Goal: Navigation & Orientation: Find specific page/section

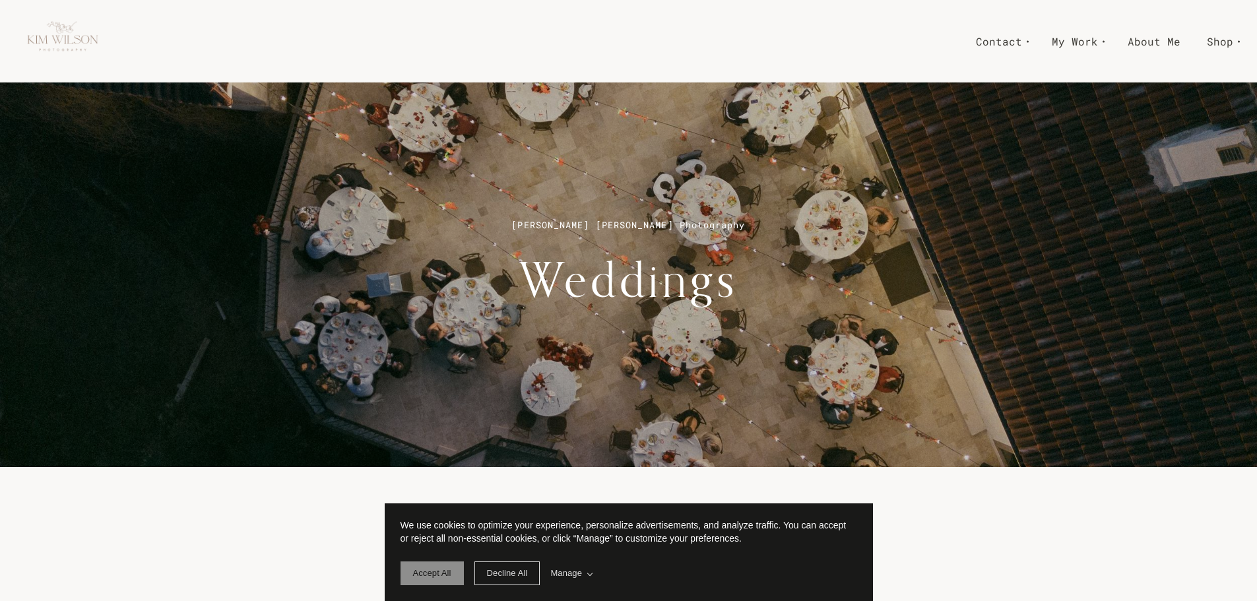
click at [438, 578] on span "Accept All" at bounding box center [432, 573] width 38 height 10
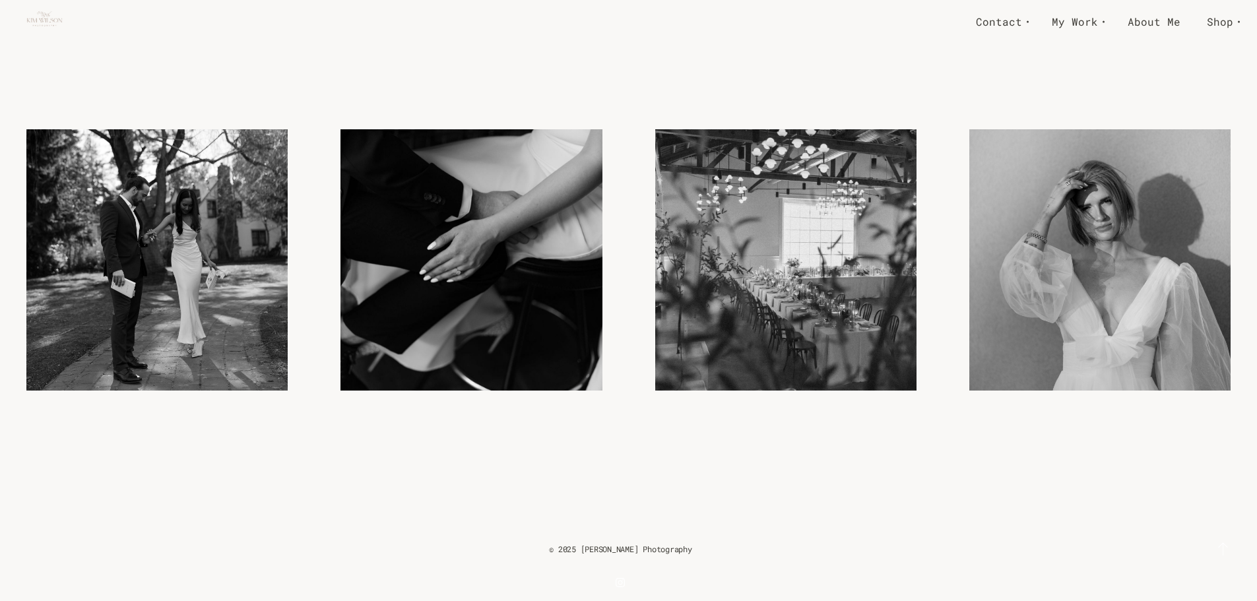
scroll to position [3508, 0]
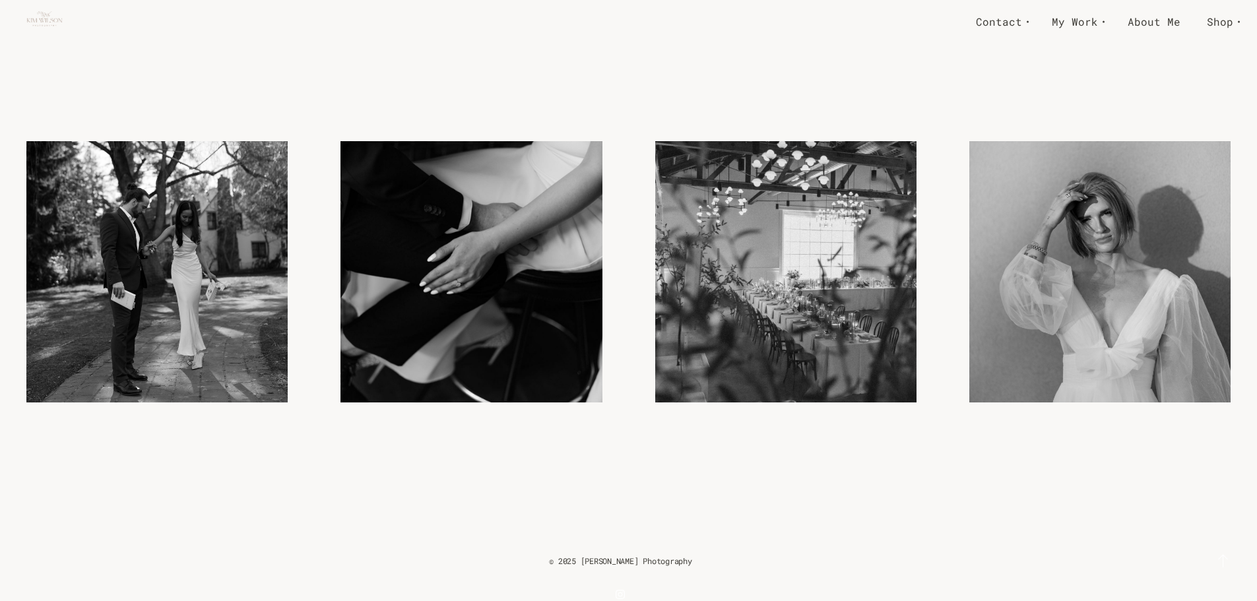
click at [221, 309] on img at bounding box center [156, 242] width 261 height 392
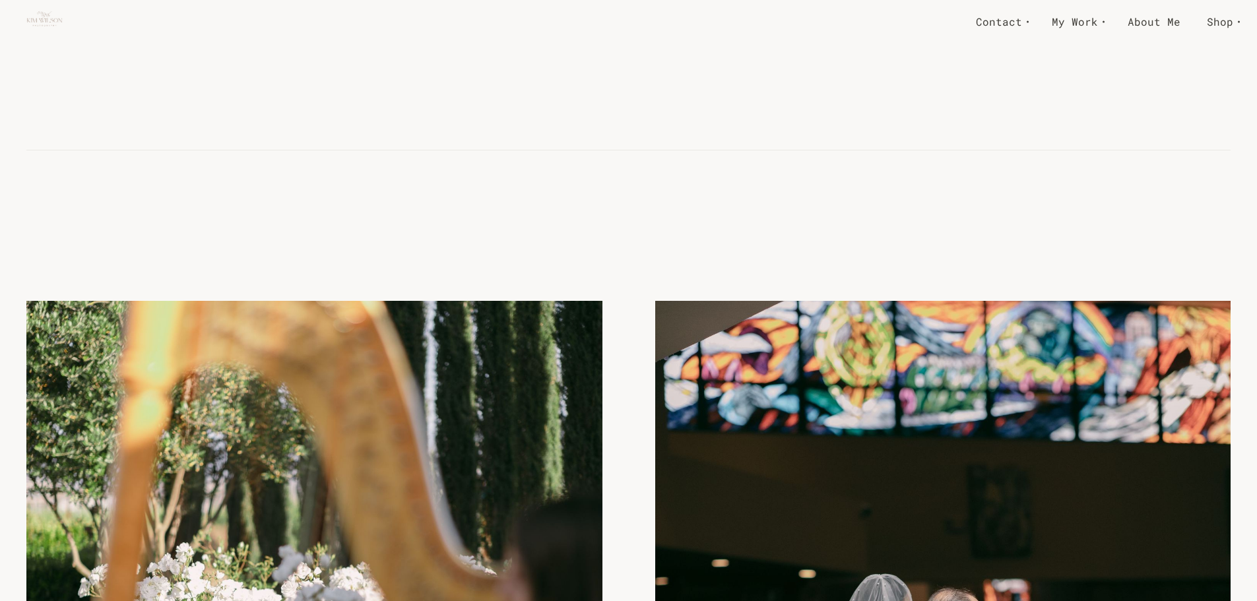
scroll to position [2017, 0]
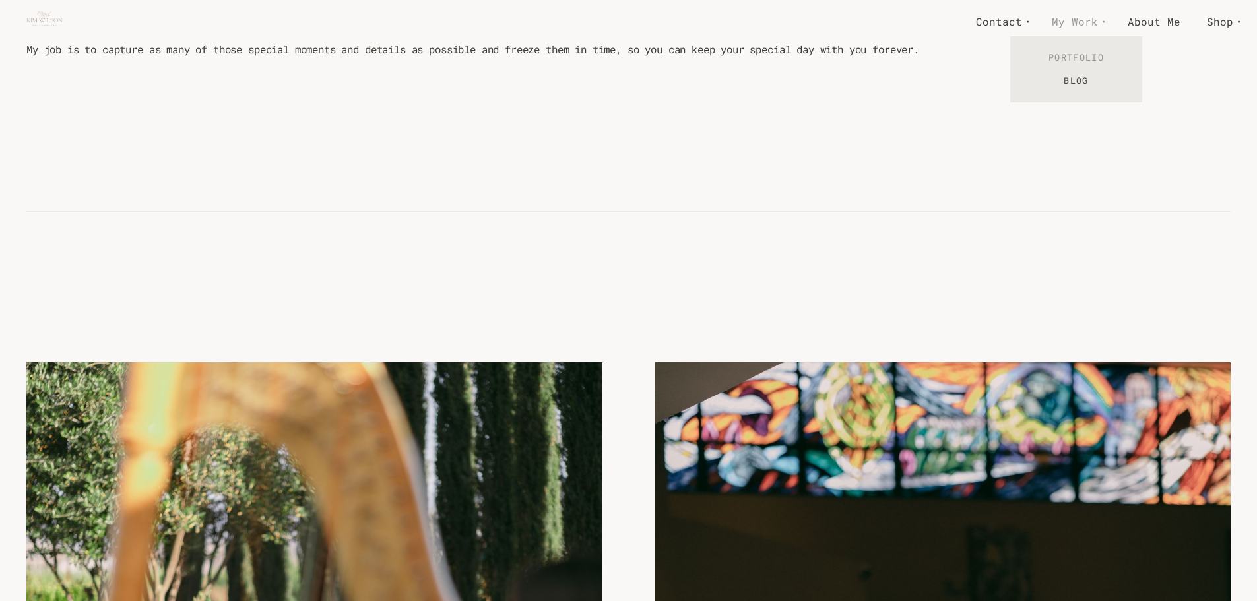
click at [1086, 58] on link "Portfolio" at bounding box center [1076, 57] width 132 height 23
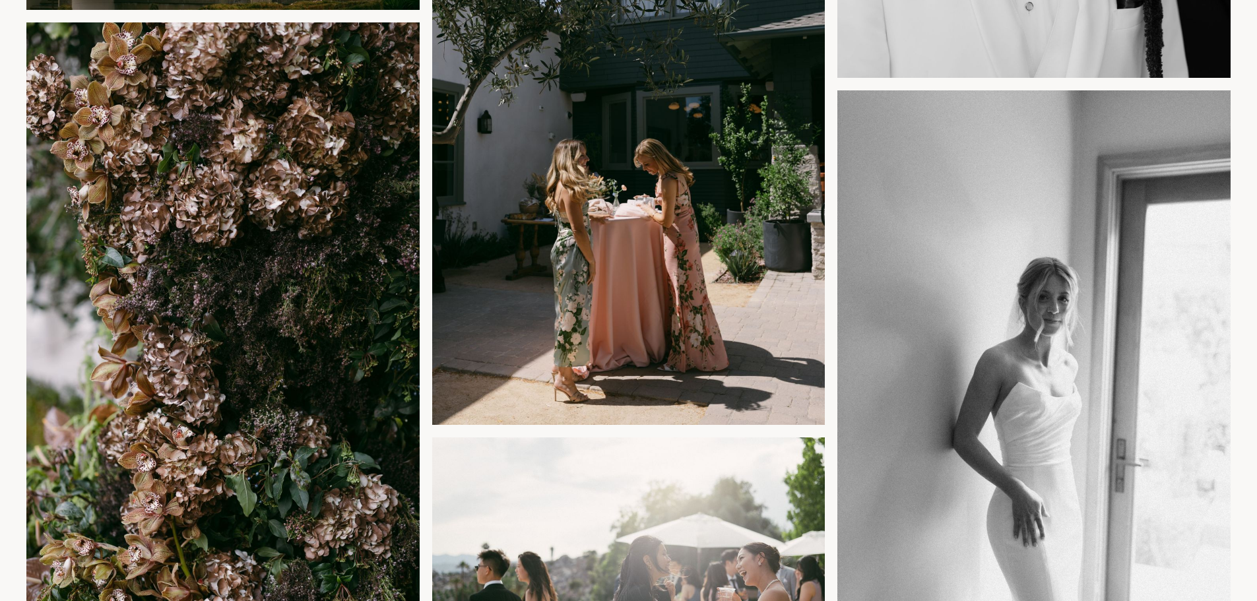
scroll to position [3788, 0]
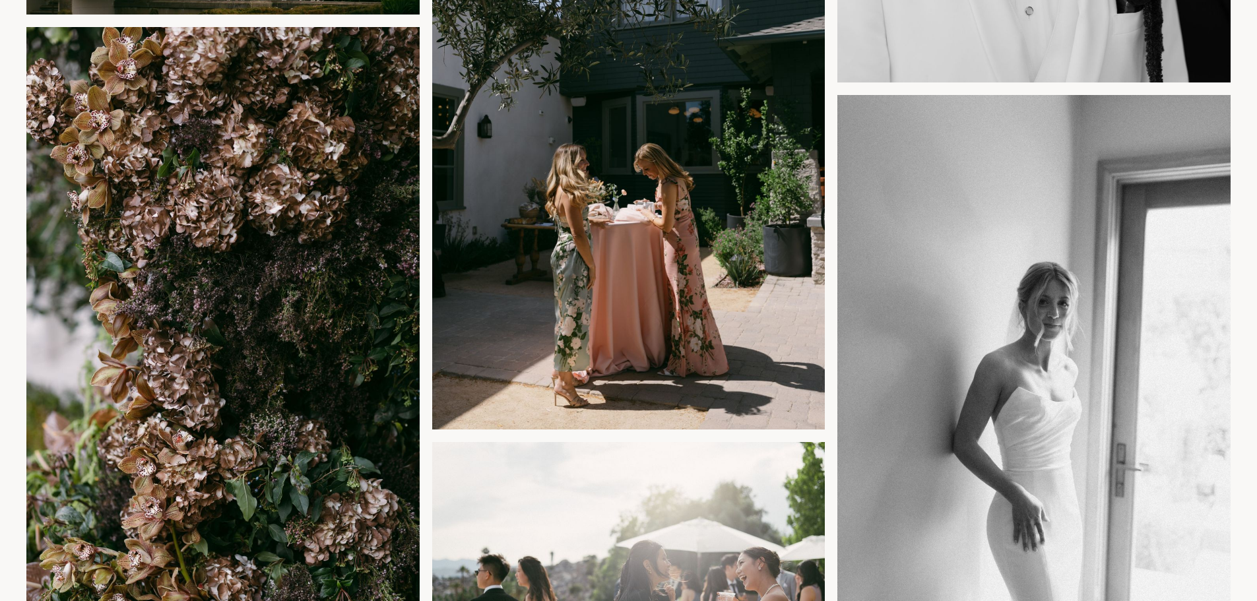
click at [542, 221] on img at bounding box center [628, 141] width 393 height 602
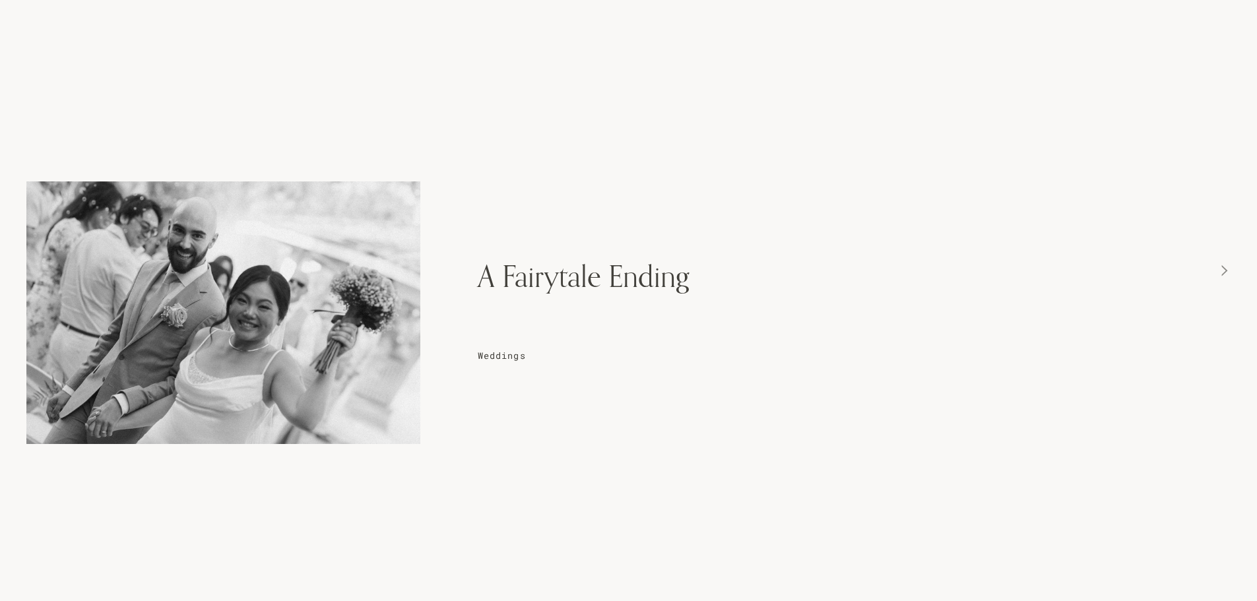
scroll to position [24967, 0]
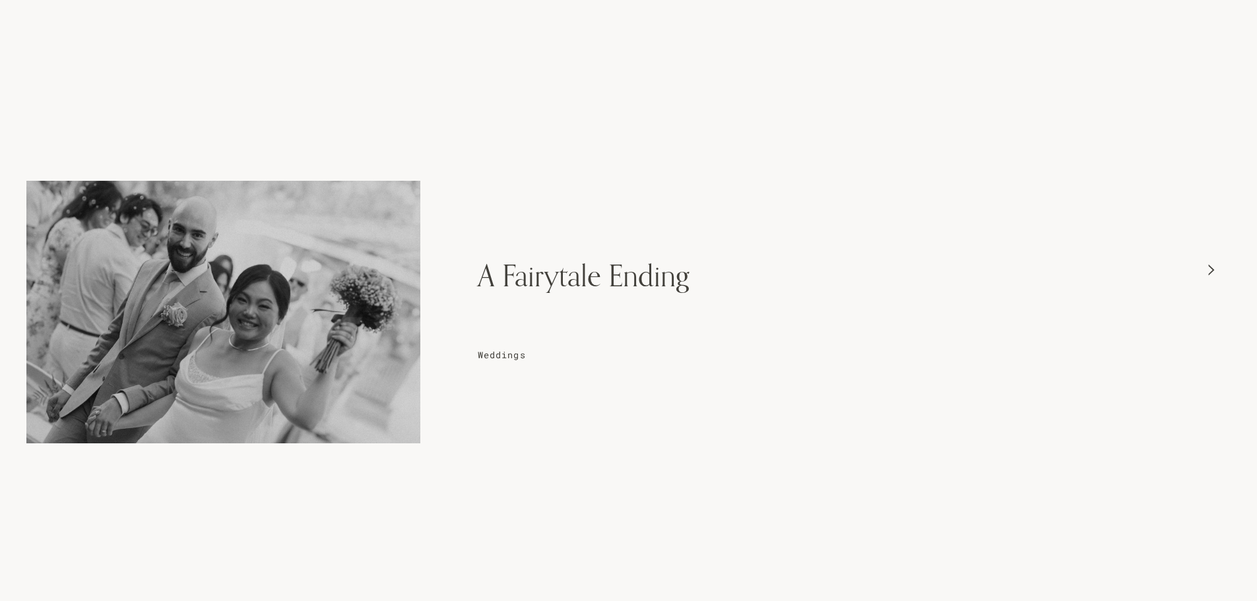
click at [507, 356] on span "Weddings" at bounding box center [502, 355] width 48 height 12
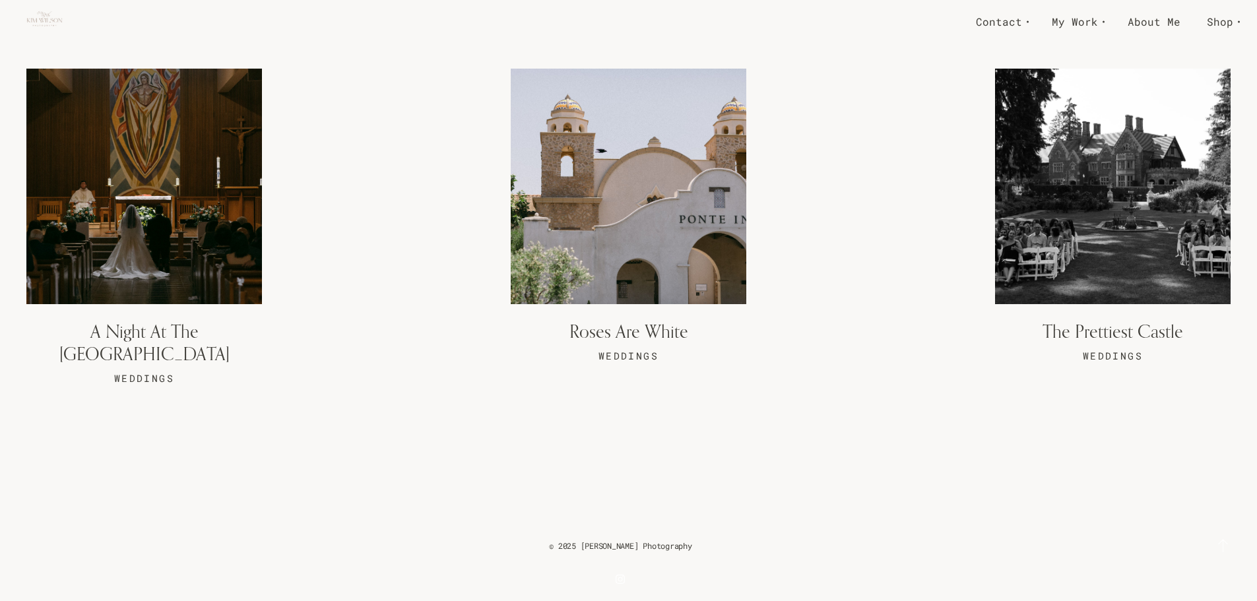
scroll to position [9462, 0]
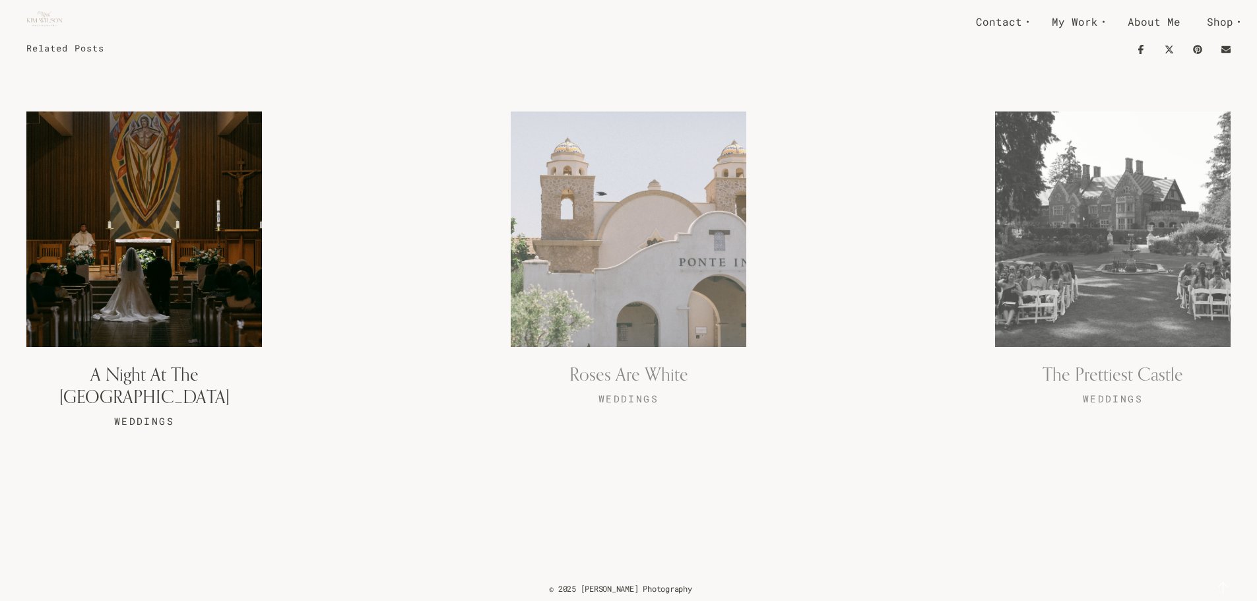
click at [176, 381] on link at bounding box center [144, 271] width 236 height 319
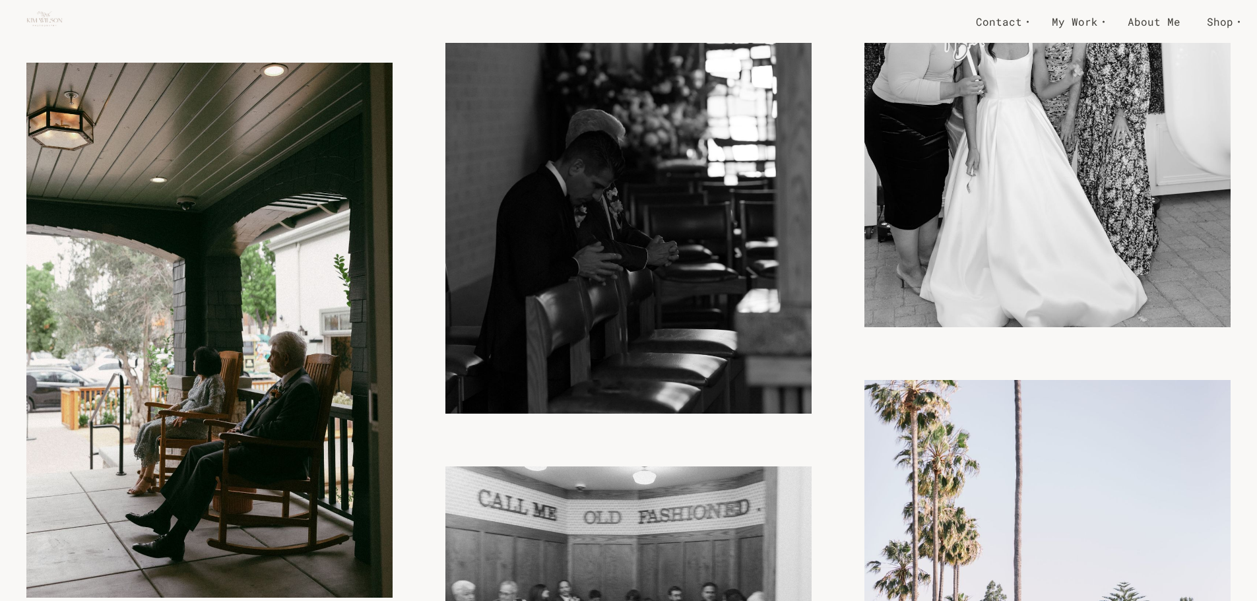
scroll to position [11874, 0]
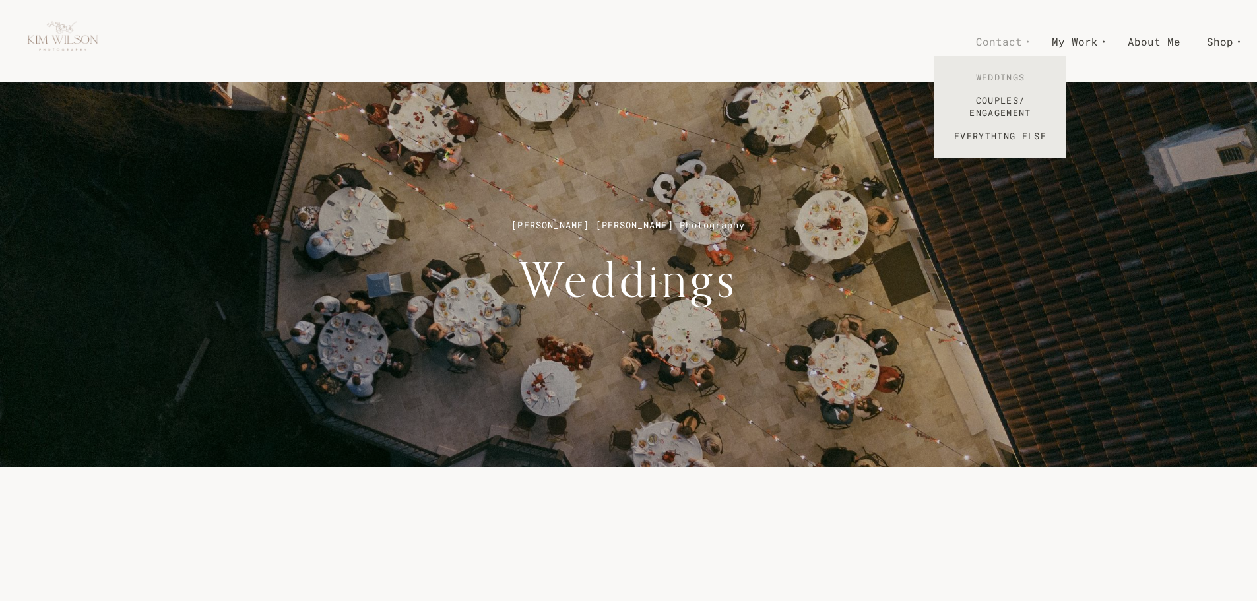
click at [1018, 83] on link "Weddings" at bounding box center [1000, 77] width 132 height 23
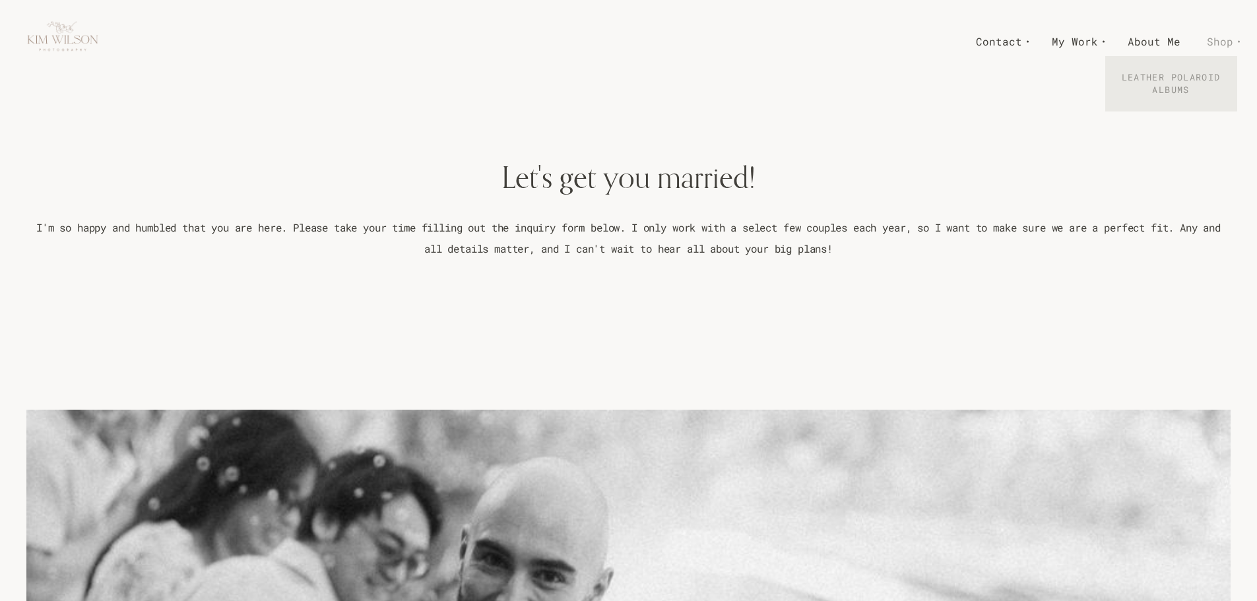
click at [1200, 78] on link "Leather Polaroid Albums" at bounding box center [1171, 84] width 132 height 36
click at [1152, 44] on link "About Me" at bounding box center [1154, 41] width 79 height 23
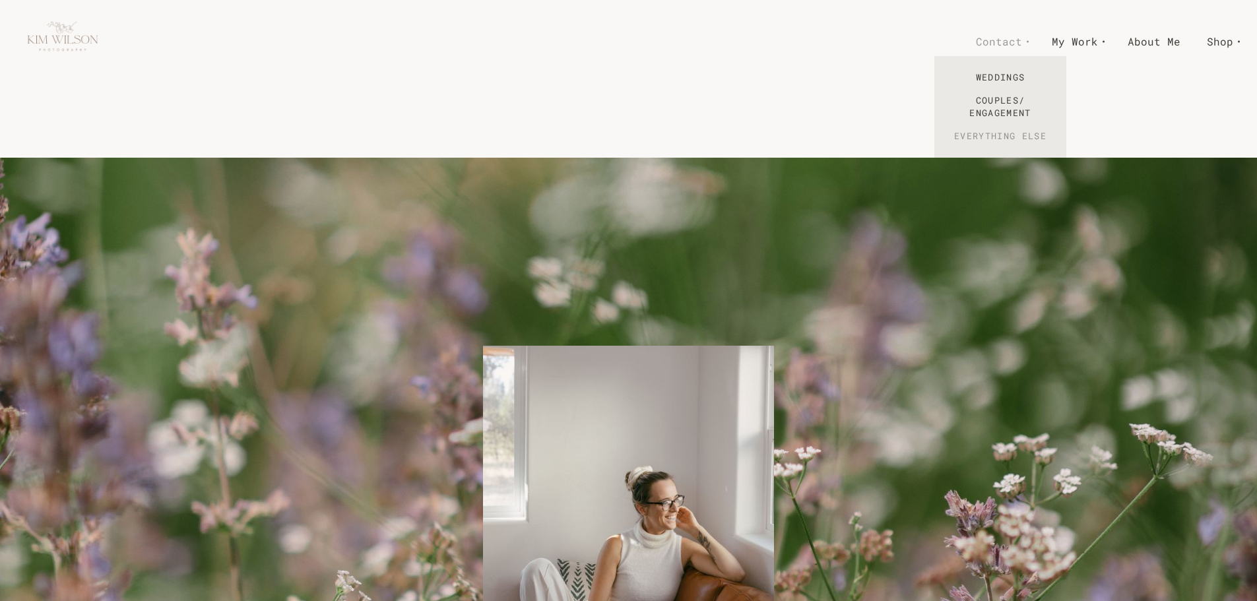
click at [1006, 141] on link "Everything Else" at bounding box center [1000, 136] width 132 height 23
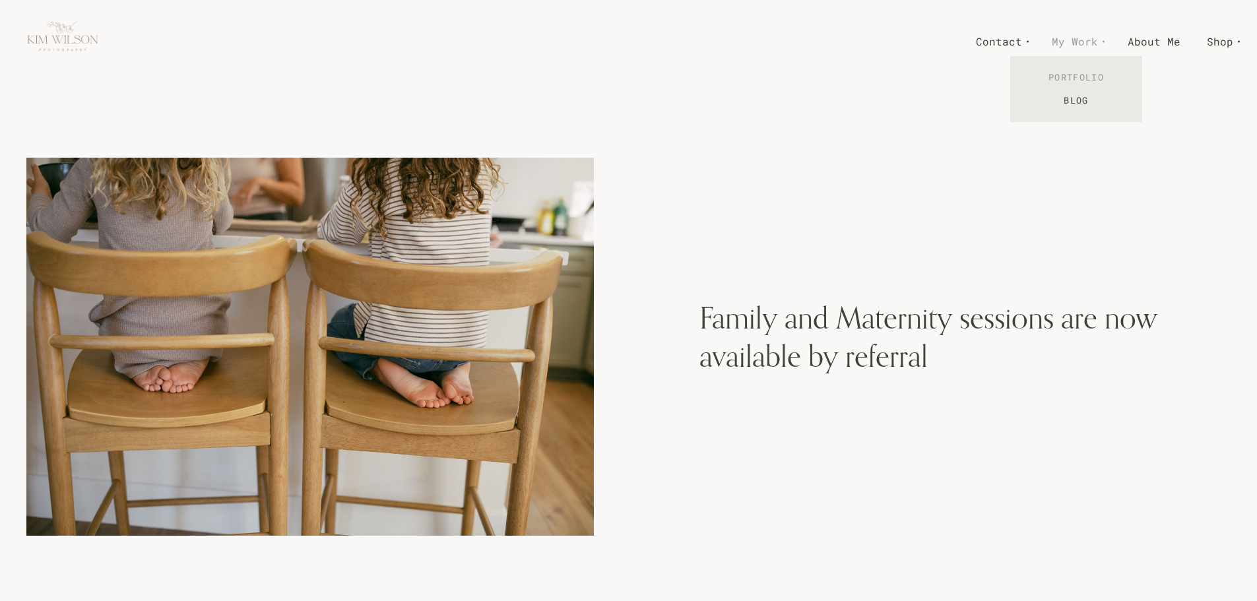
click at [1083, 79] on link "Portfolio" at bounding box center [1076, 77] width 132 height 23
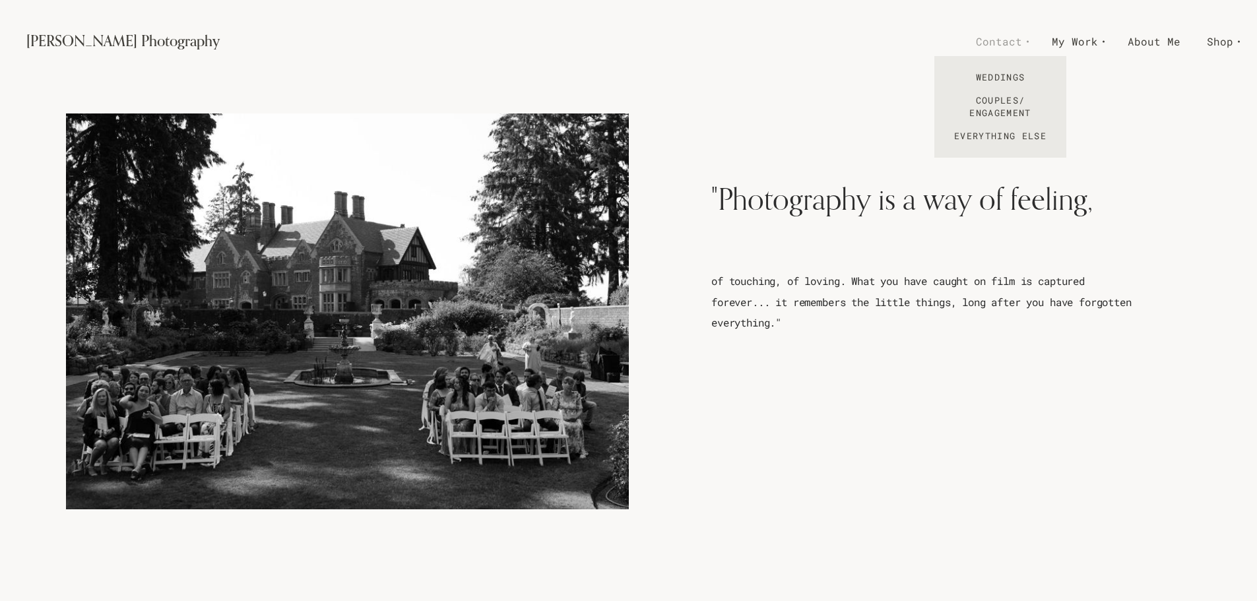
click at [1018, 49] on span "Contact" at bounding box center [999, 41] width 46 height 19
click at [1014, 41] on span "Contact" at bounding box center [999, 41] width 46 height 19
click at [1031, 76] on link "Weddings" at bounding box center [1000, 77] width 132 height 23
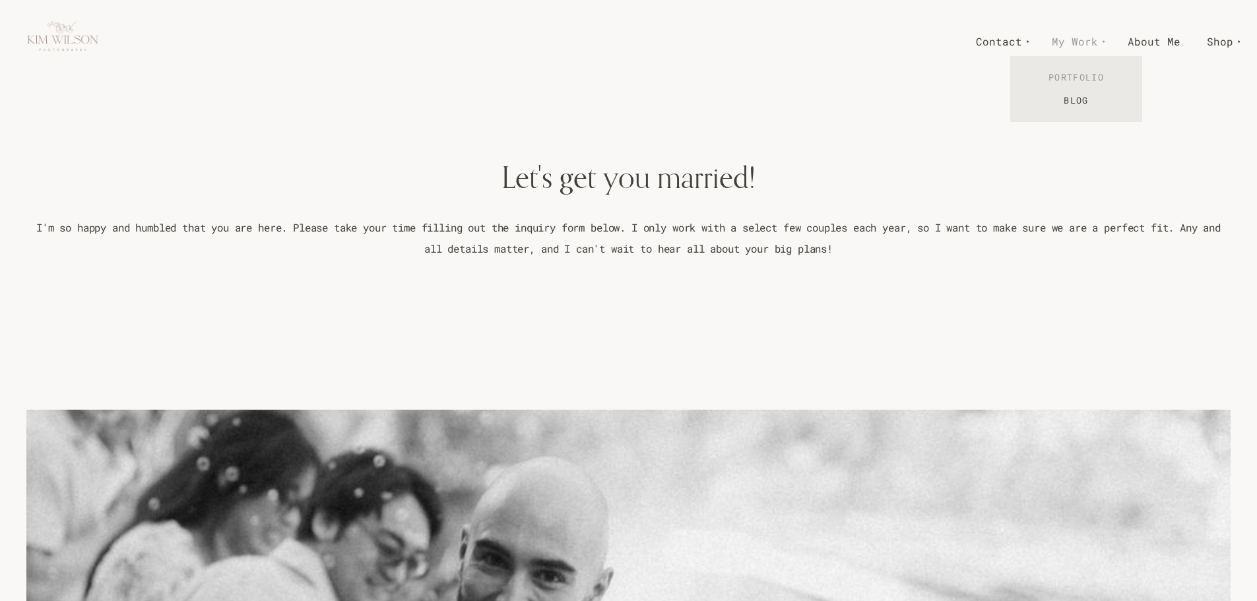
click at [1088, 77] on link "Portfolio" at bounding box center [1076, 77] width 132 height 23
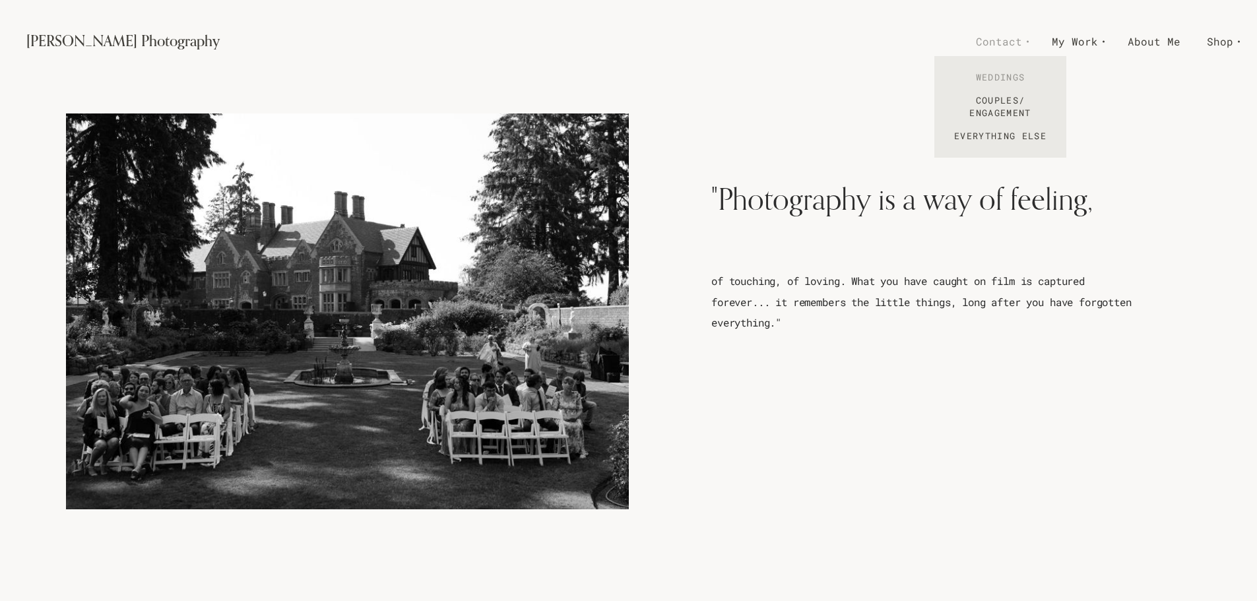
click at [1008, 71] on link "Weddings" at bounding box center [1000, 77] width 132 height 23
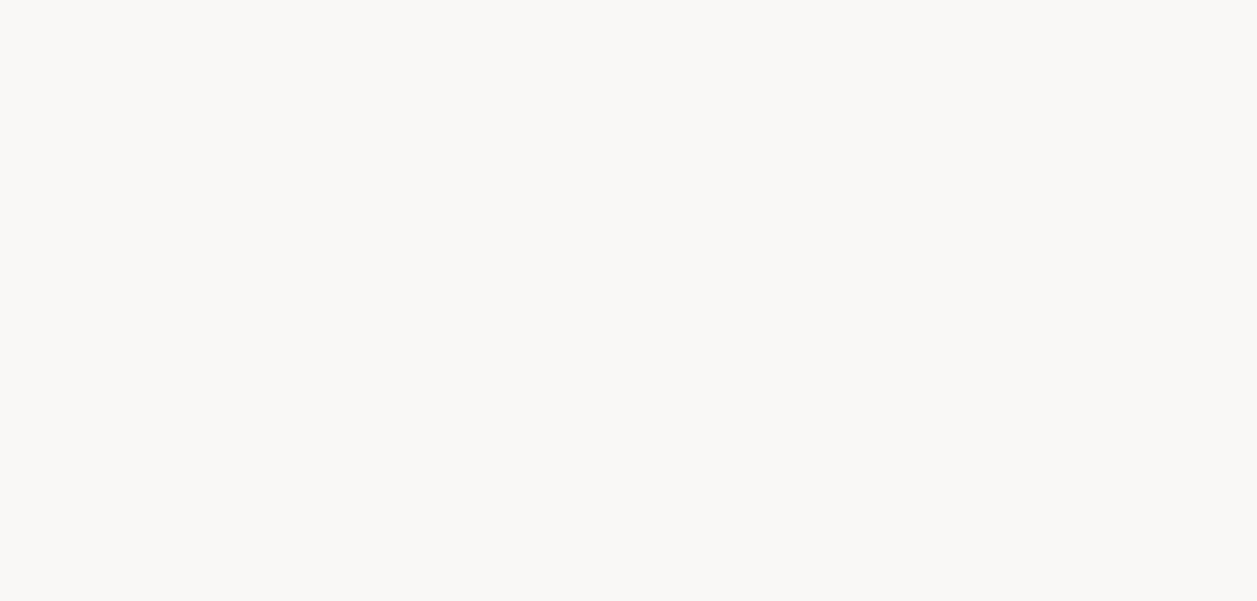
scroll to position [2666, 0]
